Goal: Information Seeking & Learning: Learn about a topic

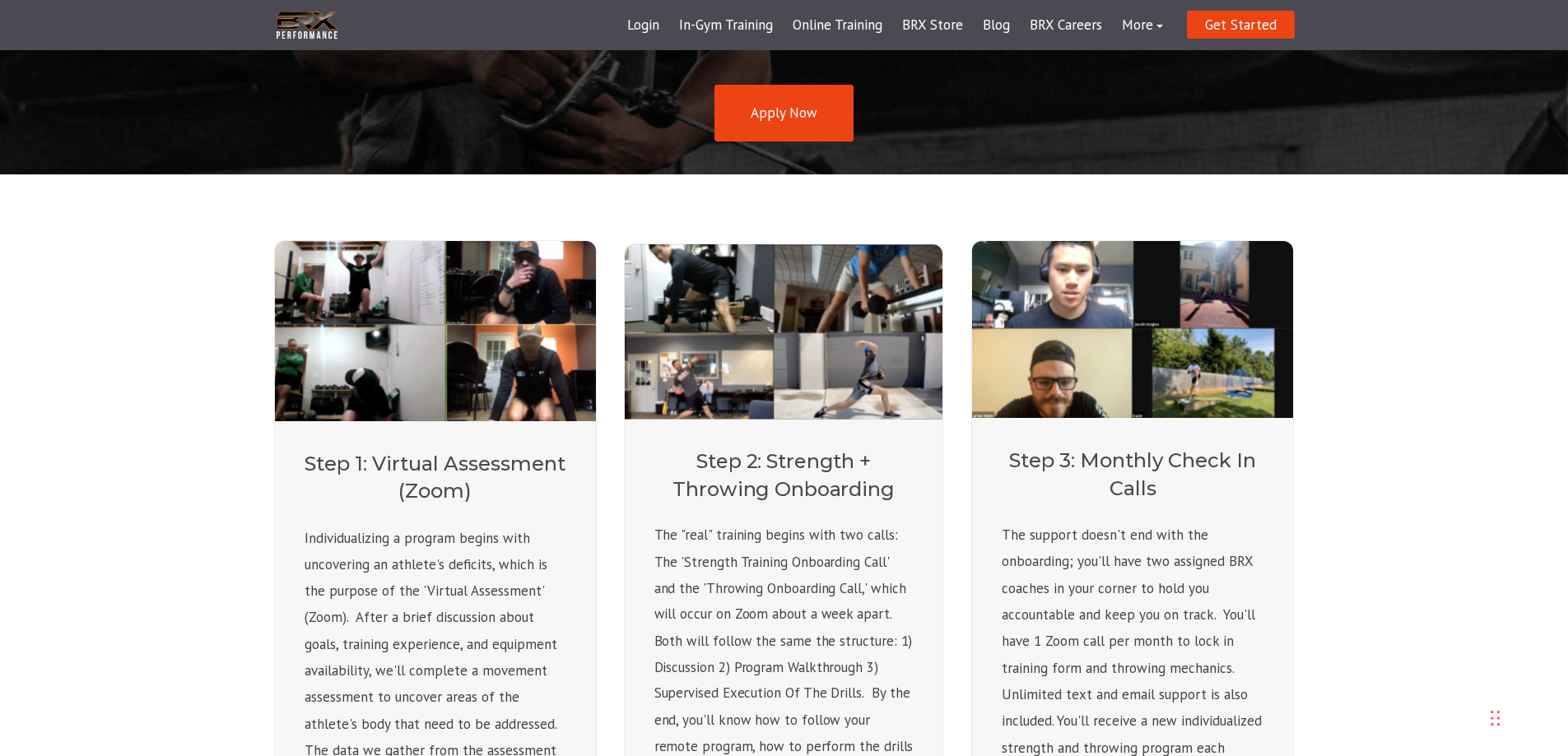
scroll to position [329, 0]
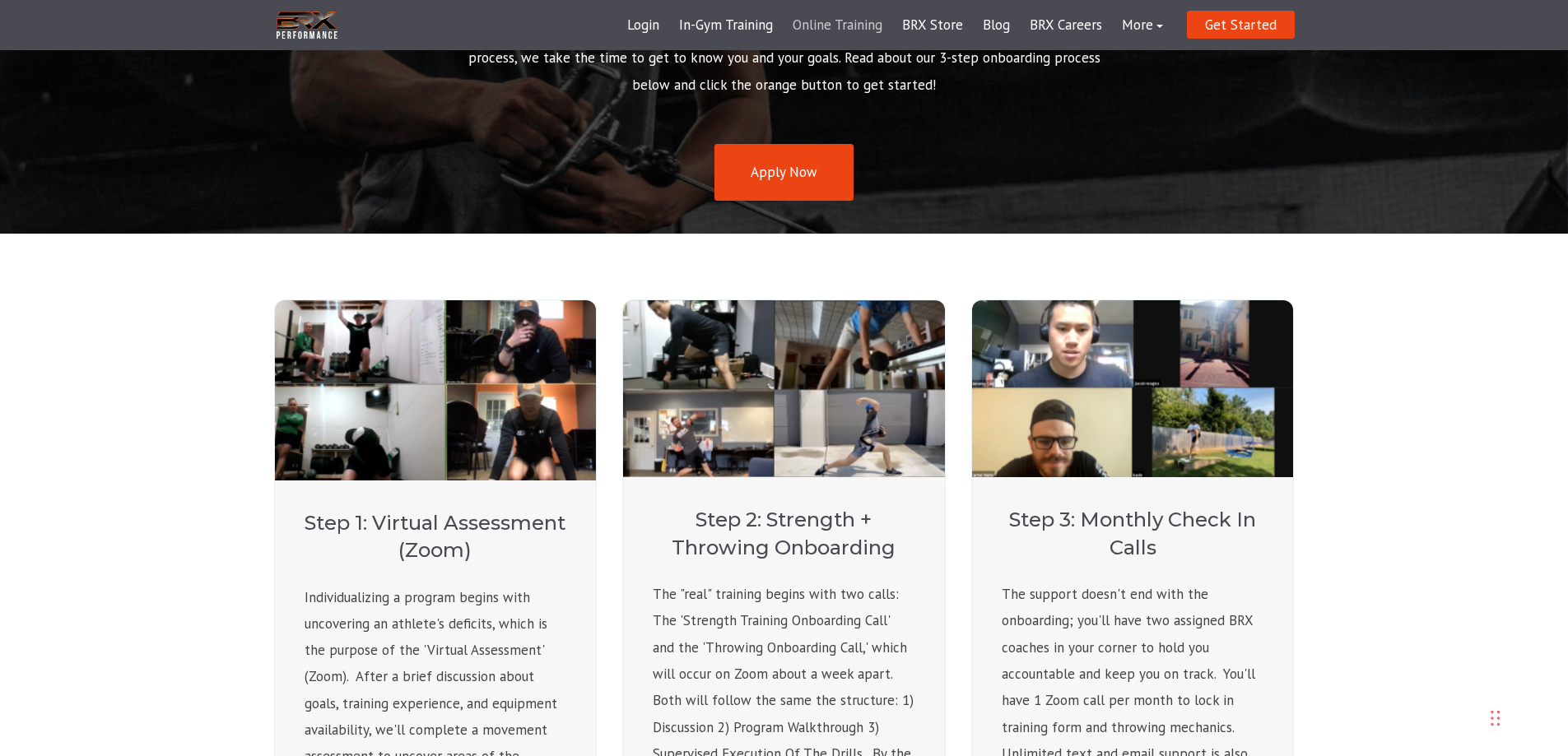
click at [836, 24] on link "Online Training" at bounding box center [836, 25] width 109 height 40
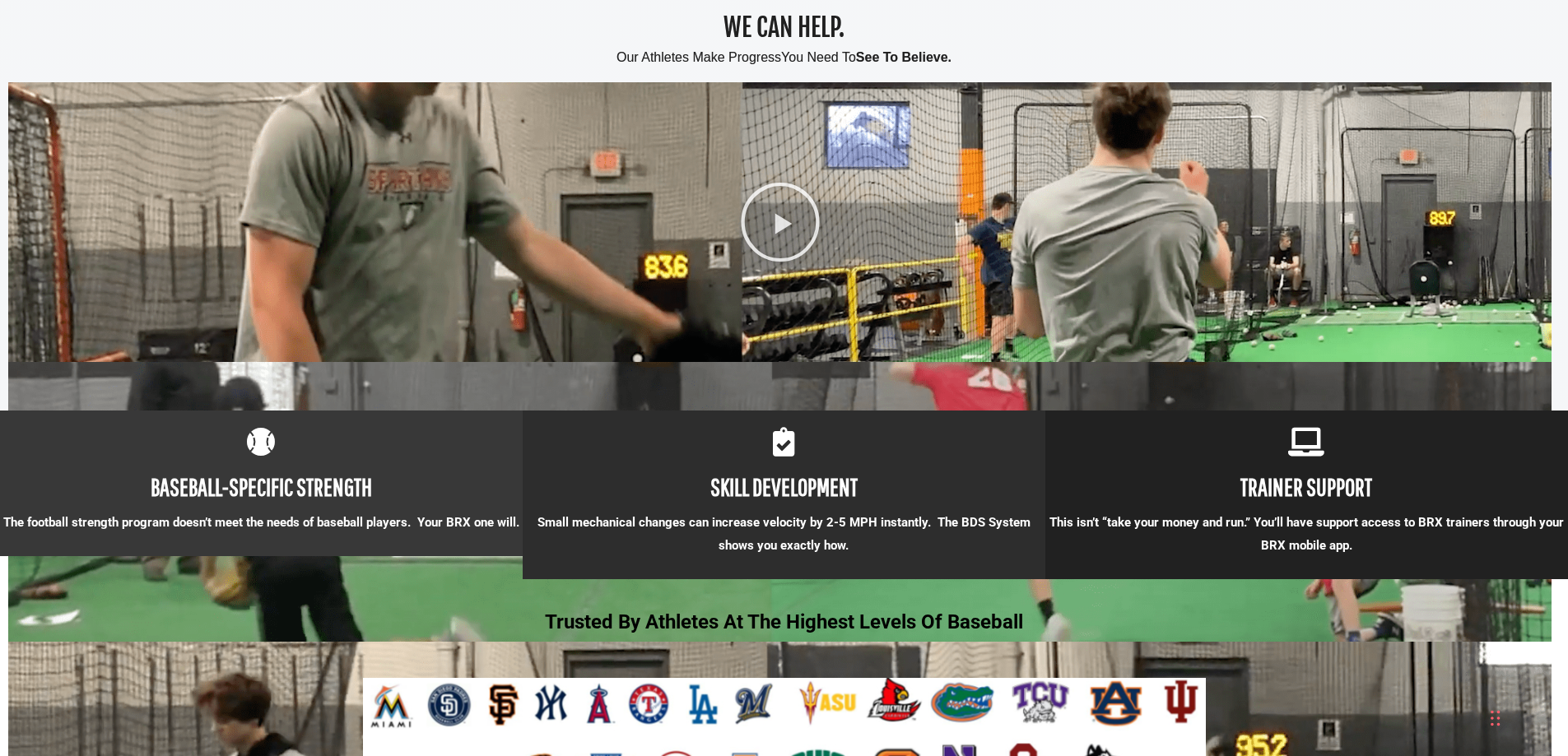
scroll to position [1152, 0]
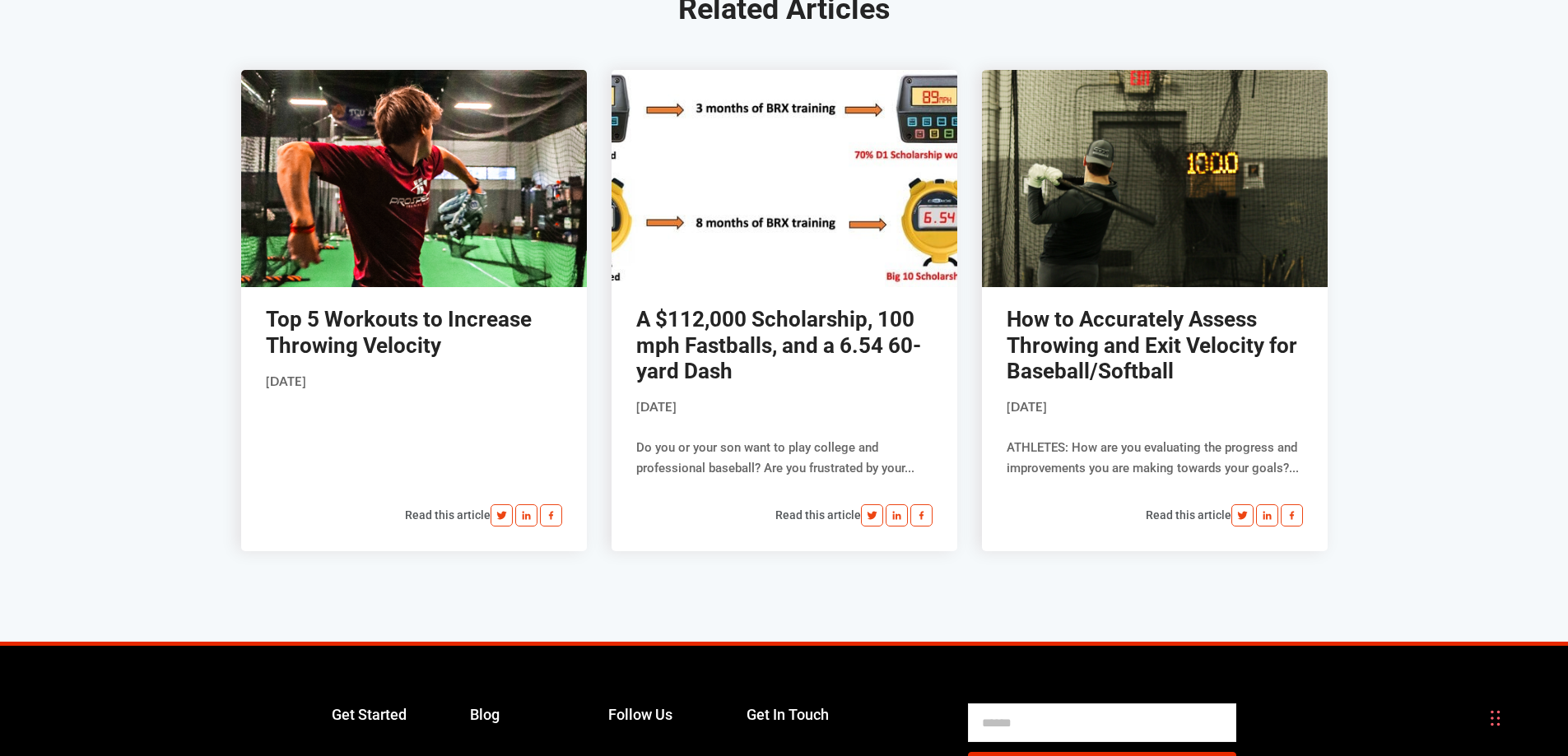
scroll to position [6995, 0]
